Goal: Task Accomplishment & Management: Use online tool/utility

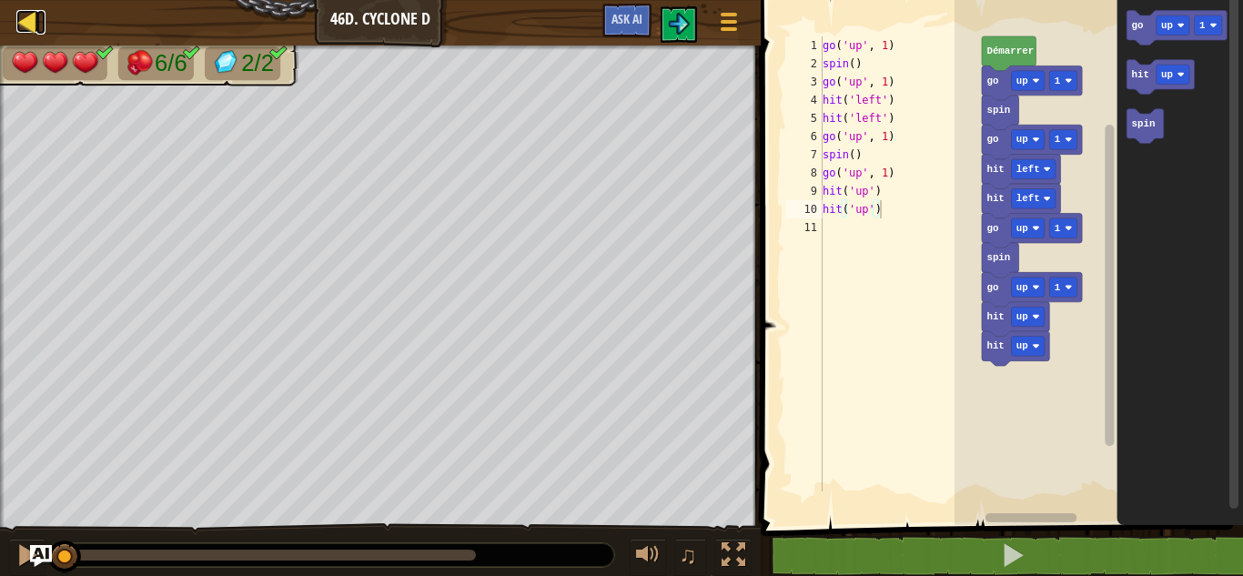
click at [25, 19] on div at bounding box center [27, 21] width 23 height 23
select select "fr"
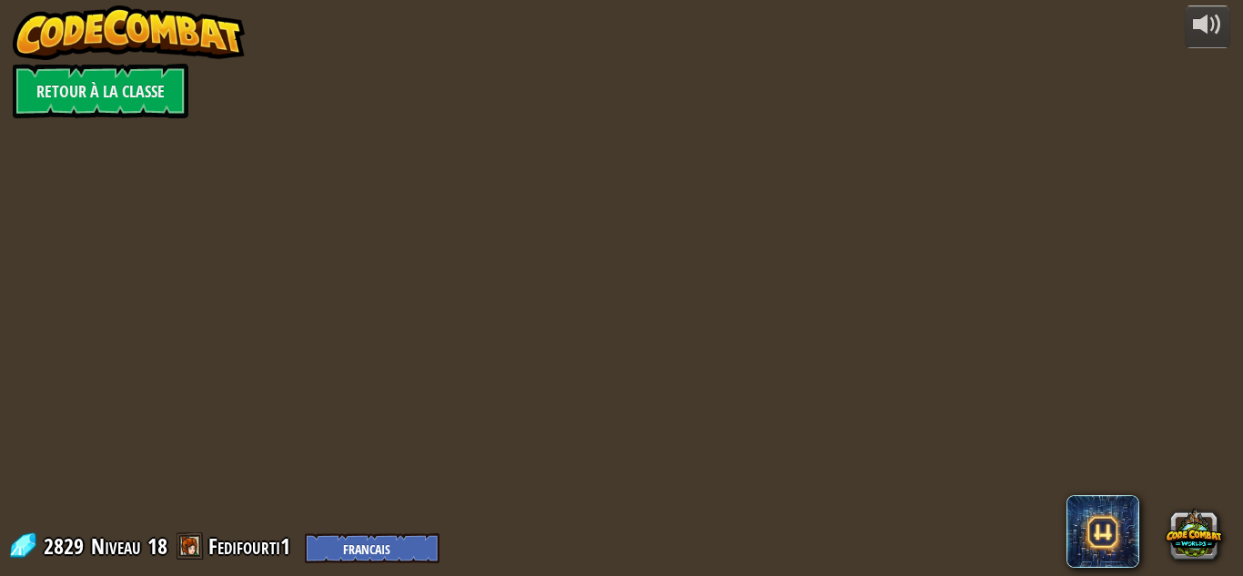
select select "fr"
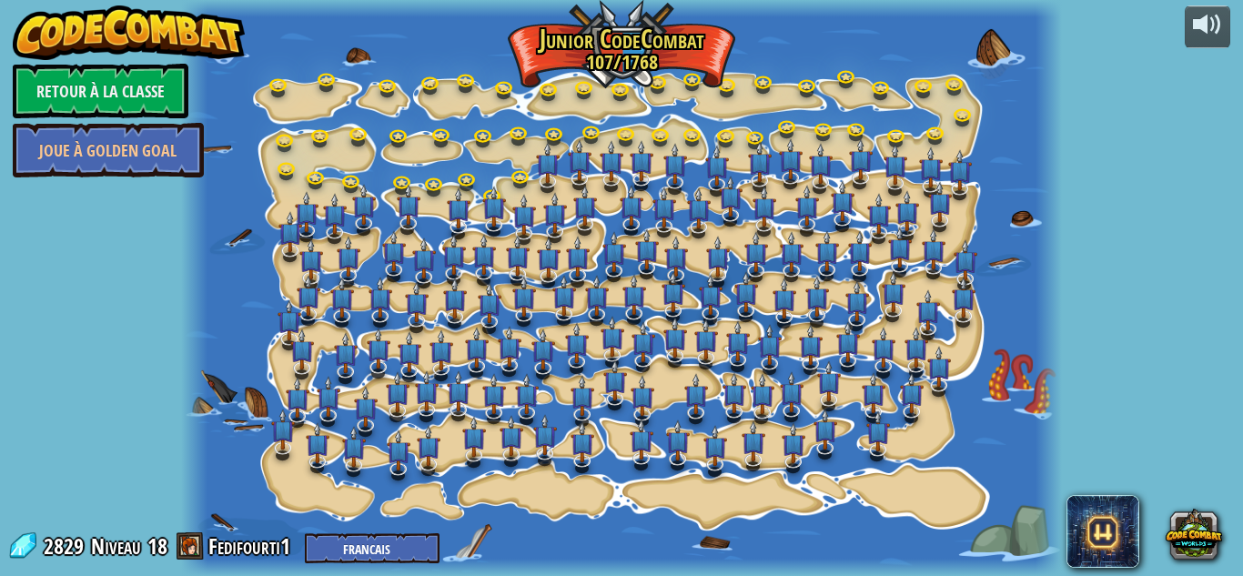
select select "fr"
